Goal: Information Seeking & Learning: Learn about a topic

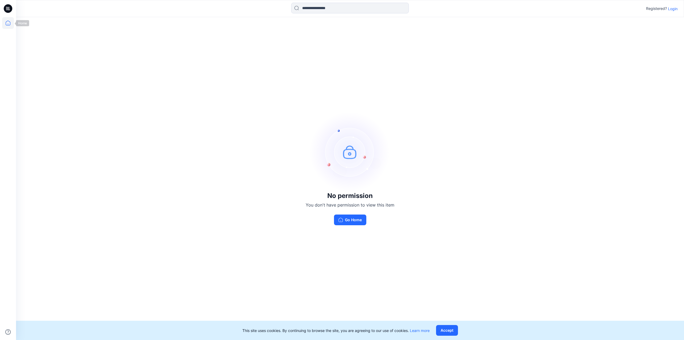
click at [11, 24] on icon at bounding box center [8, 23] width 12 height 12
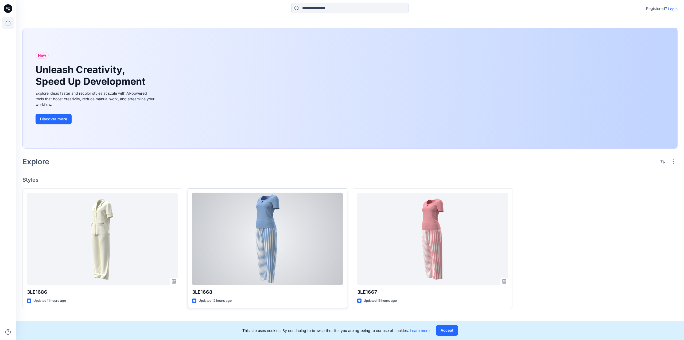
click at [275, 228] on div at bounding box center [267, 239] width 151 height 92
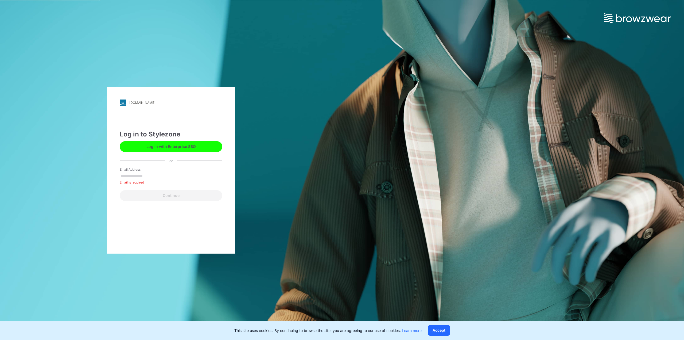
click at [151, 177] on input "Email Address" at bounding box center [171, 176] width 103 height 8
type input "**********"
click at [185, 194] on button "Continue" at bounding box center [171, 195] width 103 height 11
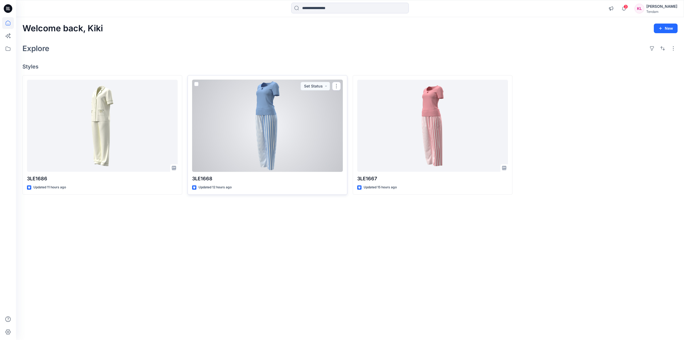
click at [287, 127] on div at bounding box center [267, 126] width 151 height 92
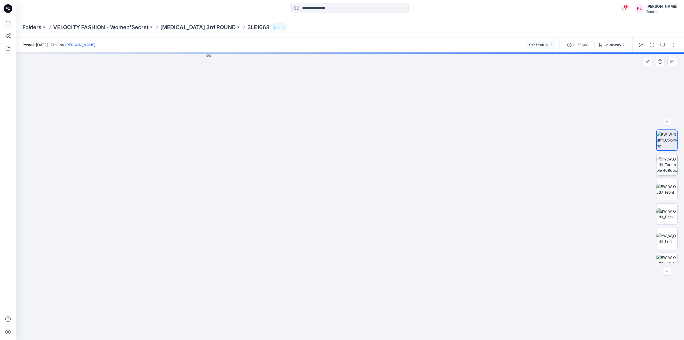
click at [665, 165] on img at bounding box center [667, 164] width 21 height 17
click at [668, 186] on img at bounding box center [667, 189] width 21 height 11
drag, startPoint x: 373, startPoint y: 95, endPoint x: 358, endPoint y: 181, distance: 86.6
click at [358, 181] on img at bounding box center [350, 168] width 551 height 341
click at [668, 241] on img at bounding box center [667, 238] width 21 height 11
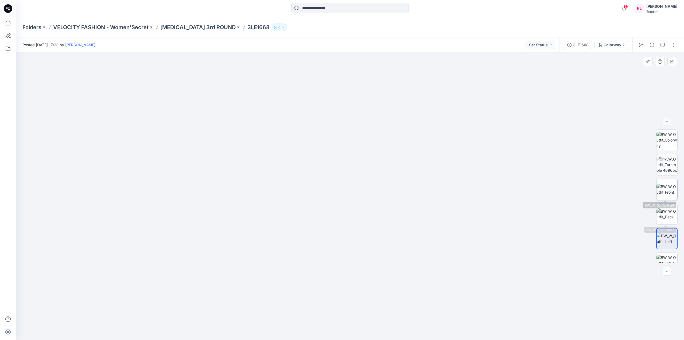
click at [667, 184] on img at bounding box center [667, 189] width 21 height 11
drag, startPoint x: 372, startPoint y: 98, endPoint x: 361, endPoint y: 267, distance: 169.3
click at [361, 267] on img at bounding box center [342, 139] width 749 height 401
click at [670, 223] on img at bounding box center [667, 227] width 21 height 17
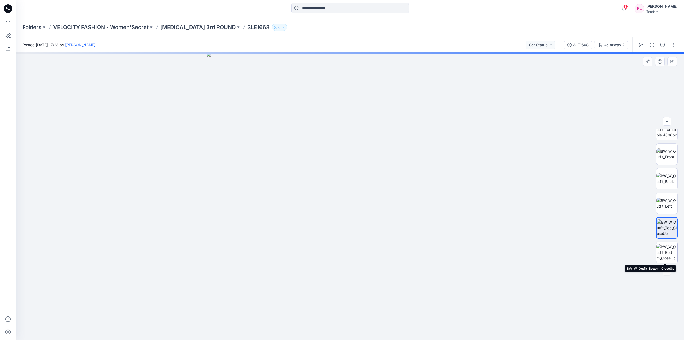
click at [674, 252] on img at bounding box center [667, 252] width 21 height 17
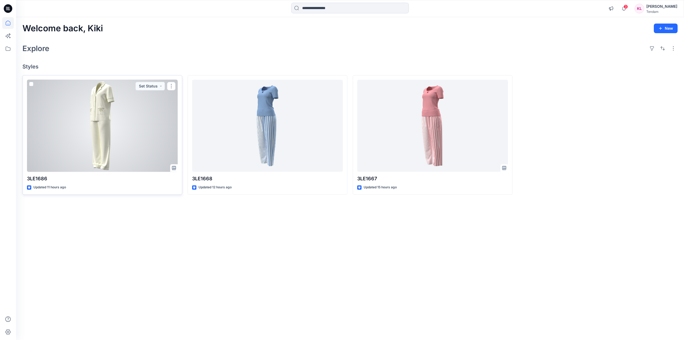
click at [129, 119] on div at bounding box center [102, 126] width 151 height 92
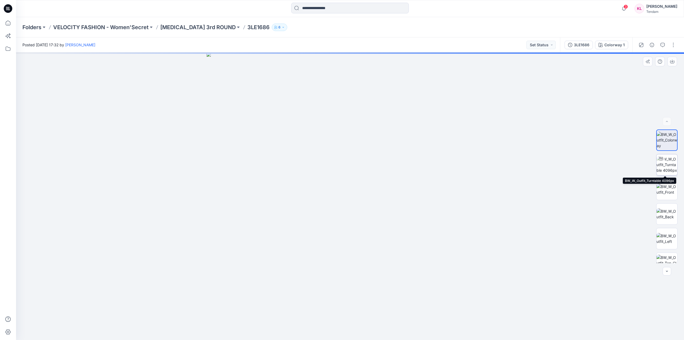
click at [663, 165] on img at bounding box center [667, 164] width 21 height 17
click at [666, 187] on img at bounding box center [667, 189] width 21 height 11
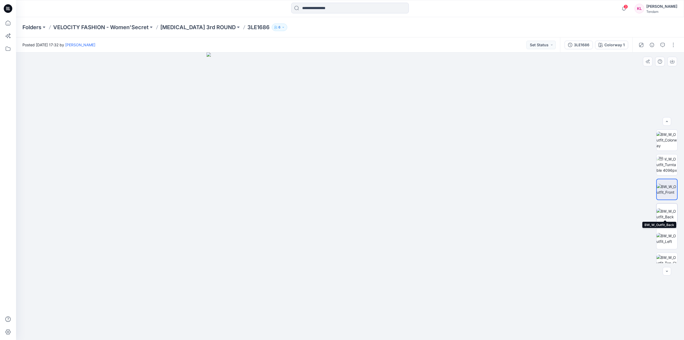
scroll to position [35, 0]
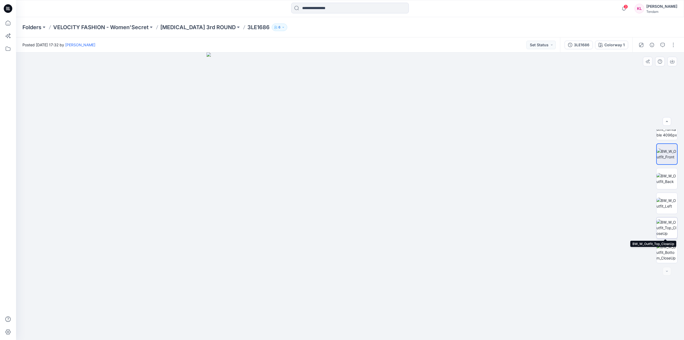
click at [667, 227] on img at bounding box center [667, 227] width 21 height 17
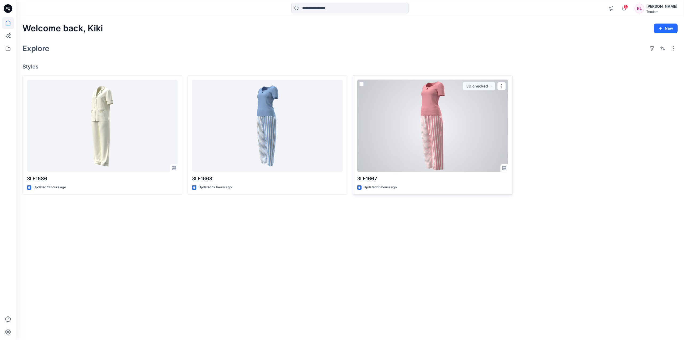
click at [472, 133] on div at bounding box center [432, 126] width 151 height 92
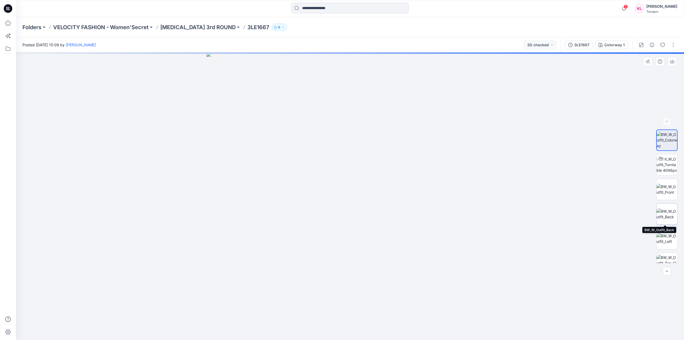
click at [673, 212] on img at bounding box center [667, 213] width 21 height 11
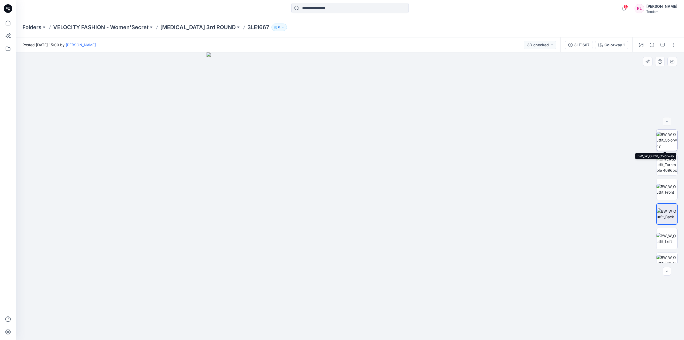
click at [671, 141] on img at bounding box center [667, 140] width 21 height 17
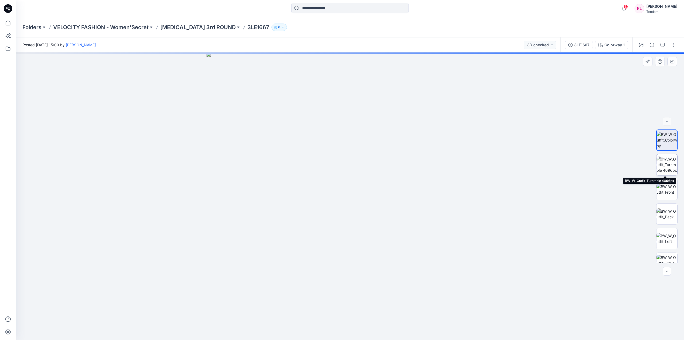
click at [669, 166] on img at bounding box center [667, 164] width 21 height 17
click at [669, 187] on img at bounding box center [667, 189] width 21 height 11
click at [668, 216] on img at bounding box center [667, 213] width 21 height 11
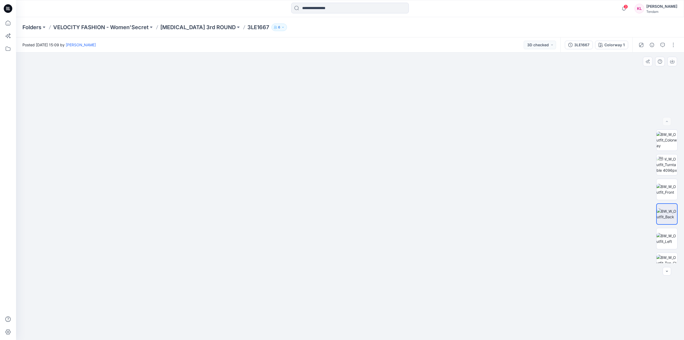
drag, startPoint x: 350, startPoint y: 107, endPoint x: 349, endPoint y: 217, distance: 109.6
click at [669, 226] on img at bounding box center [667, 227] width 21 height 17
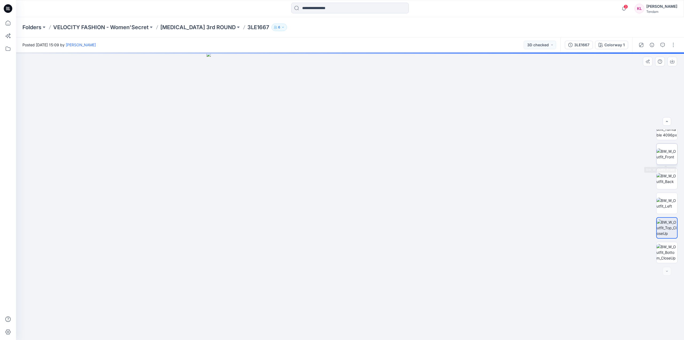
click at [659, 149] on img at bounding box center [667, 153] width 21 height 11
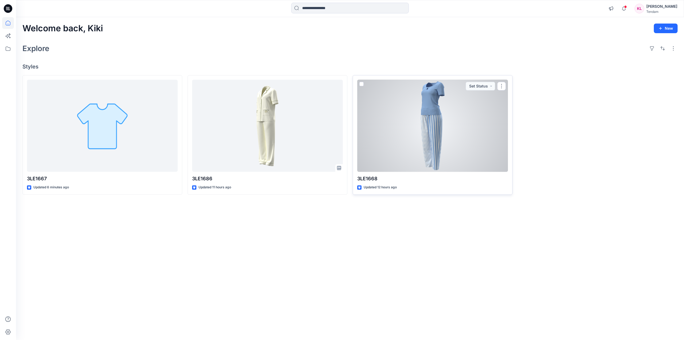
click at [450, 115] on div at bounding box center [432, 126] width 151 height 92
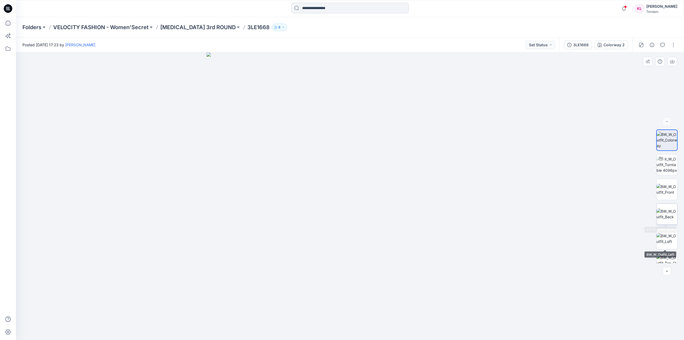
click at [669, 211] on img at bounding box center [667, 213] width 21 height 11
click at [665, 184] on img at bounding box center [667, 189] width 21 height 11
drag, startPoint x: 372, startPoint y: 120, endPoint x: 356, endPoint y: 228, distance: 108.6
drag, startPoint x: 385, startPoint y: 268, endPoint x: 362, endPoint y: 172, distance: 98.8
click at [670, 137] on img at bounding box center [667, 140] width 21 height 17
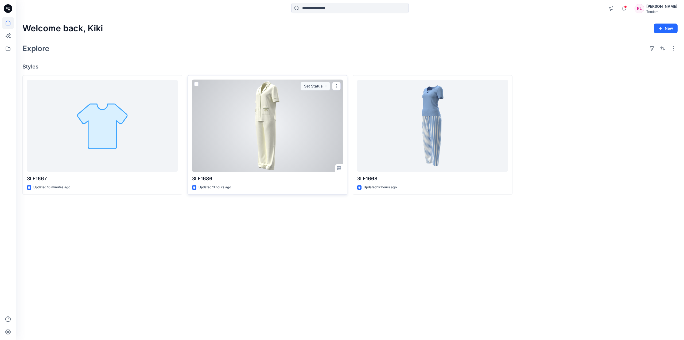
click at [318, 129] on div at bounding box center [267, 126] width 151 height 92
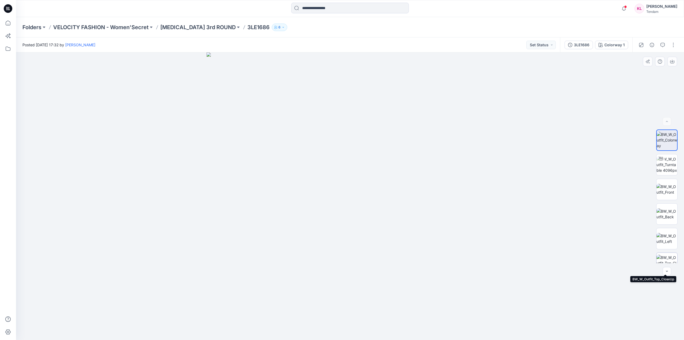
click at [669, 258] on img at bounding box center [667, 262] width 21 height 17
drag, startPoint x: 356, startPoint y: 232, endPoint x: 358, endPoint y: 156, distance: 76.2
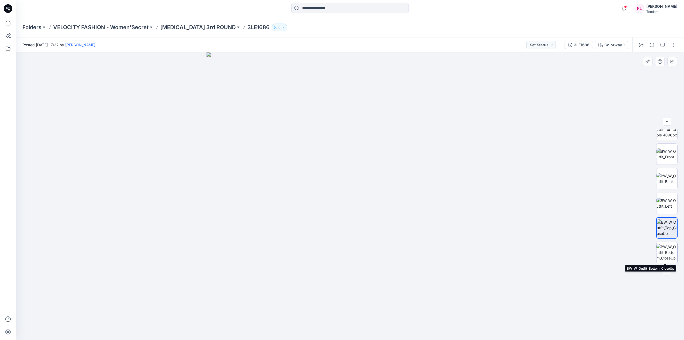
click at [672, 251] on img at bounding box center [667, 252] width 21 height 17
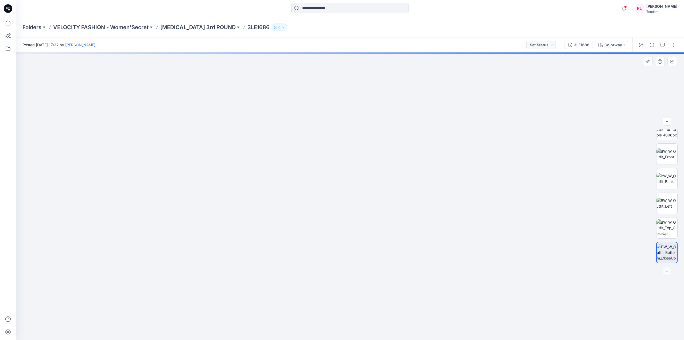
drag, startPoint x: 388, startPoint y: 204, endPoint x: 388, endPoint y: 136, distance: 68.2
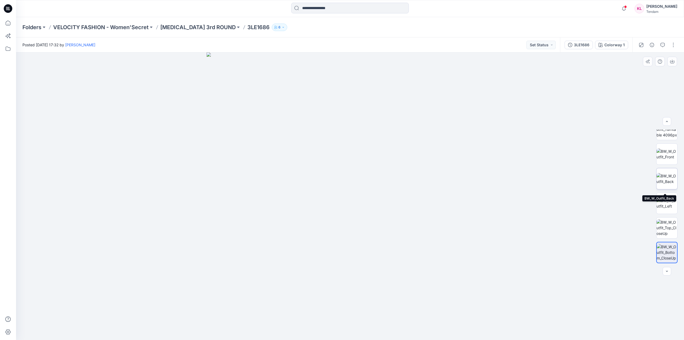
scroll to position [0, 0]
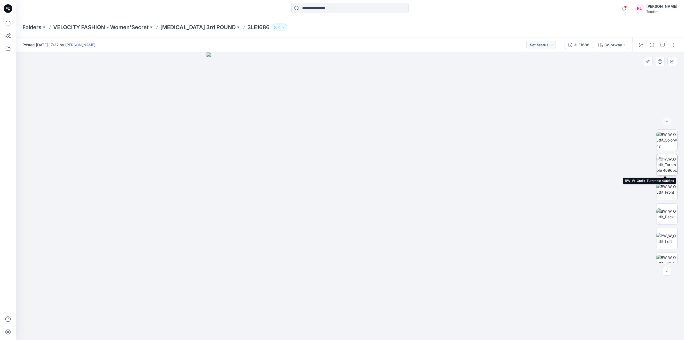
click at [669, 167] on img at bounding box center [667, 164] width 21 height 17
drag, startPoint x: 330, startPoint y: 334, endPoint x: 384, endPoint y: 334, distance: 53.2
click at [384, 334] on div at bounding box center [350, 195] width 668 height 287
drag, startPoint x: 372, startPoint y: 335, endPoint x: 385, endPoint y: 334, distance: 12.8
click at [385, 334] on img at bounding box center [350, 327] width 160 height 26
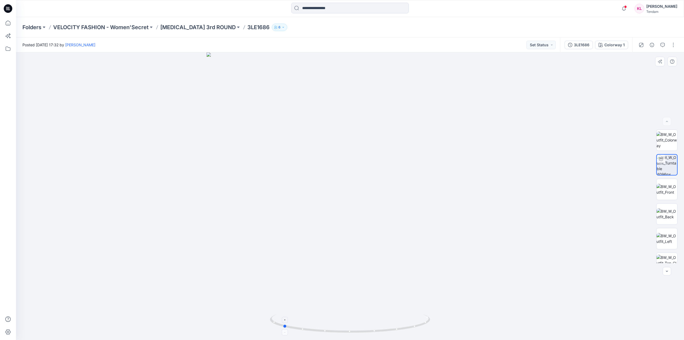
drag, startPoint x: 373, startPoint y: 334, endPoint x: 400, endPoint y: 334, distance: 27.0
click at [400, 334] on icon at bounding box center [351, 324] width 162 height 20
drag, startPoint x: 379, startPoint y: 333, endPoint x: 404, endPoint y: 333, distance: 25.7
click at [404, 333] on icon at bounding box center [351, 324] width 162 height 20
drag, startPoint x: 382, startPoint y: 334, endPoint x: 405, endPoint y: 332, distance: 23.3
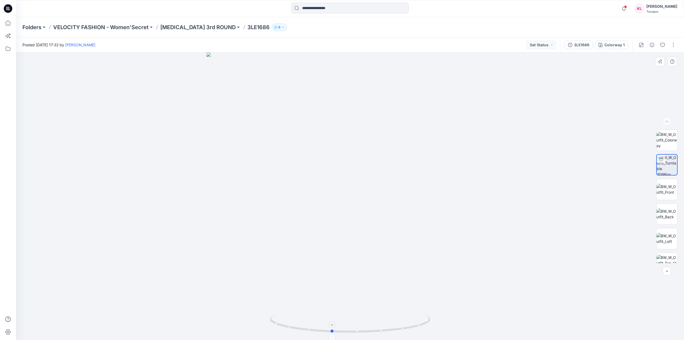
click at [405, 332] on icon at bounding box center [351, 324] width 162 height 20
drag, startPoint x: 387, startPoint y: 333, endPoint x: 424, endPoint y: 333, distance: 36.9
click at [424, 333] on icon at bounding box center [351, 324] width 162 height 20
drag, startPoint x: 374, startPoint y: 109, endPoint x: 362, endPoint y: 284, distance: 175.5
click at [362, 284] on img at bounding box center [351, 67] width 947 height 545
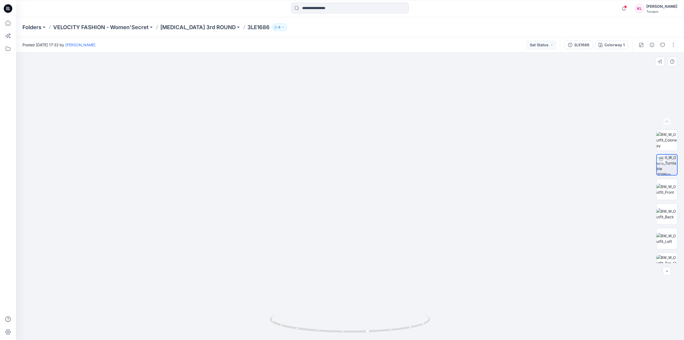
drag, startPoint x: 373, startPoint y: 184, endPoint x: 356, endPoint y: 148, distance: 40.5
